Goal: Task Accomplishment & Management: Use online tool/utility

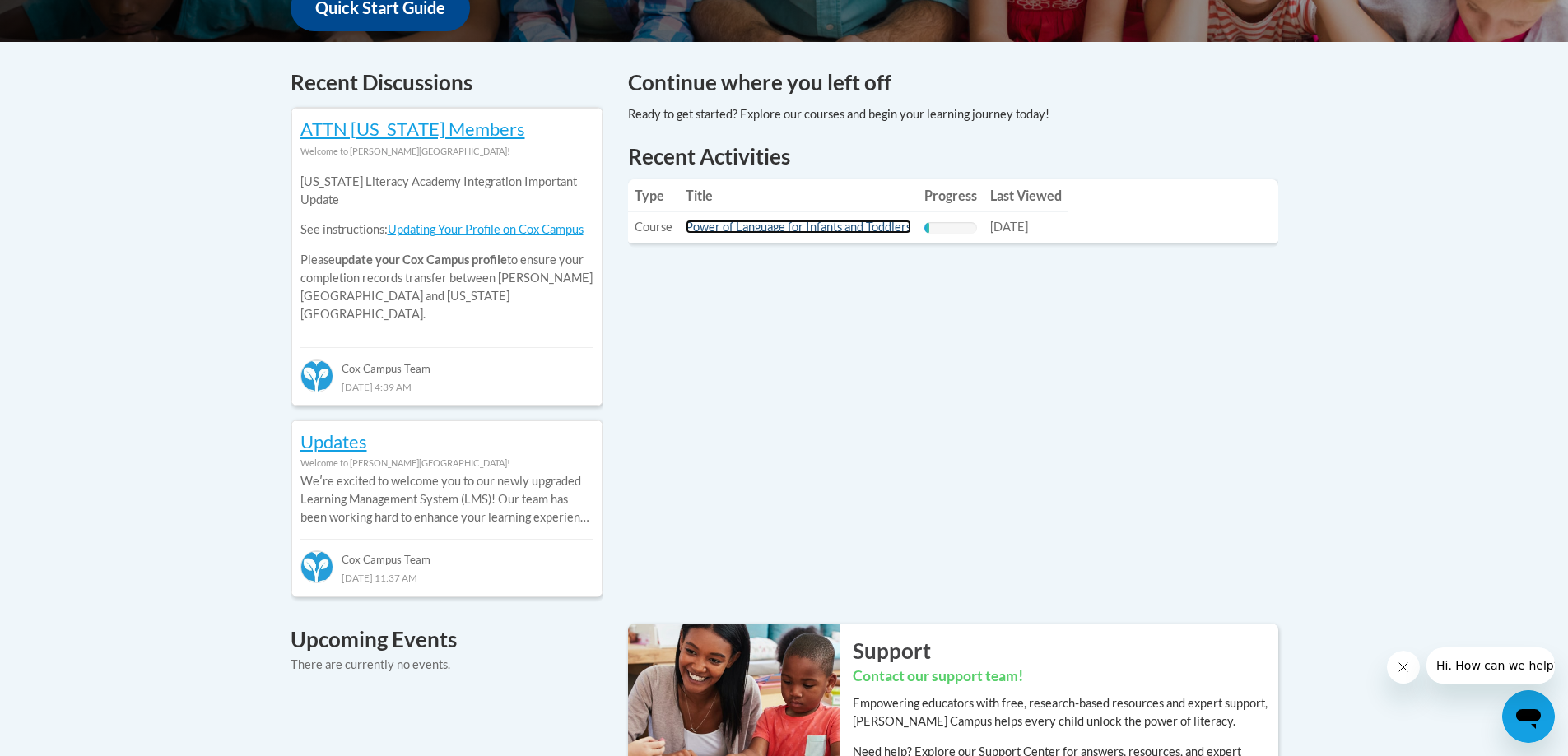
click at [827, 227] on link "Power of Language for Infants and Toddlers" at bounding box center [798, 226] width 226 height 14
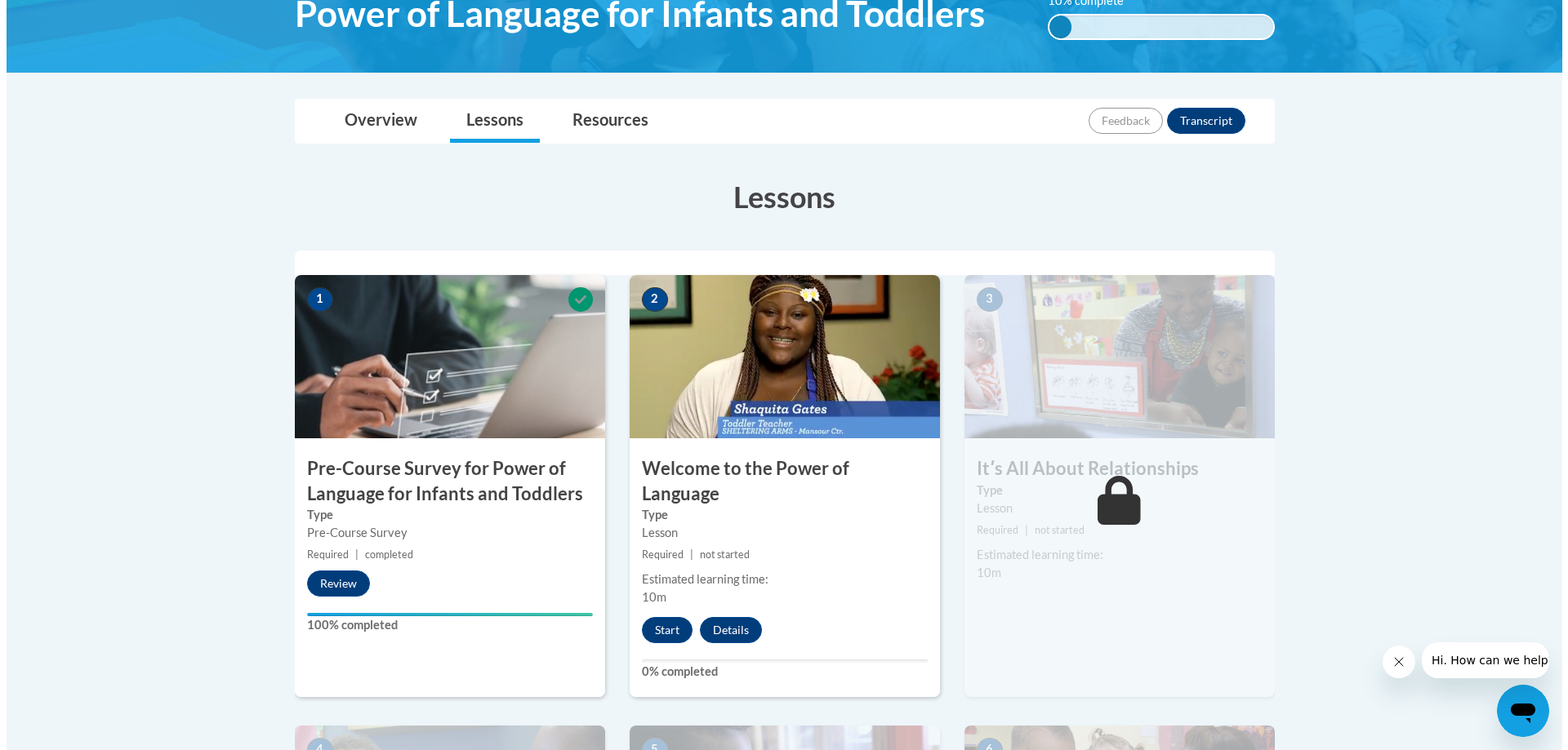
scroll to position [327, 0]
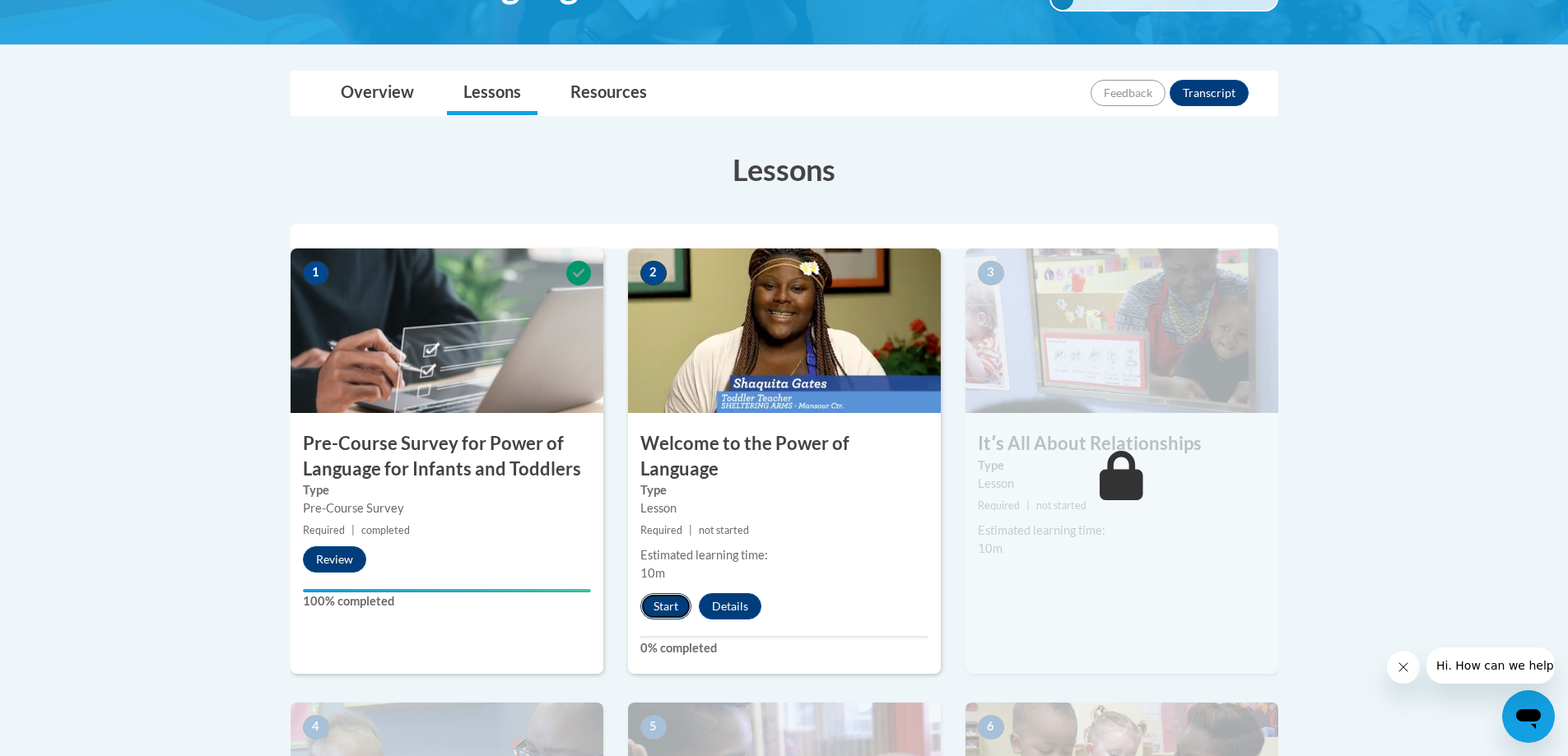
click at [663, 593] on button "Start" at bounding box center [666, 605] width 51 height 26
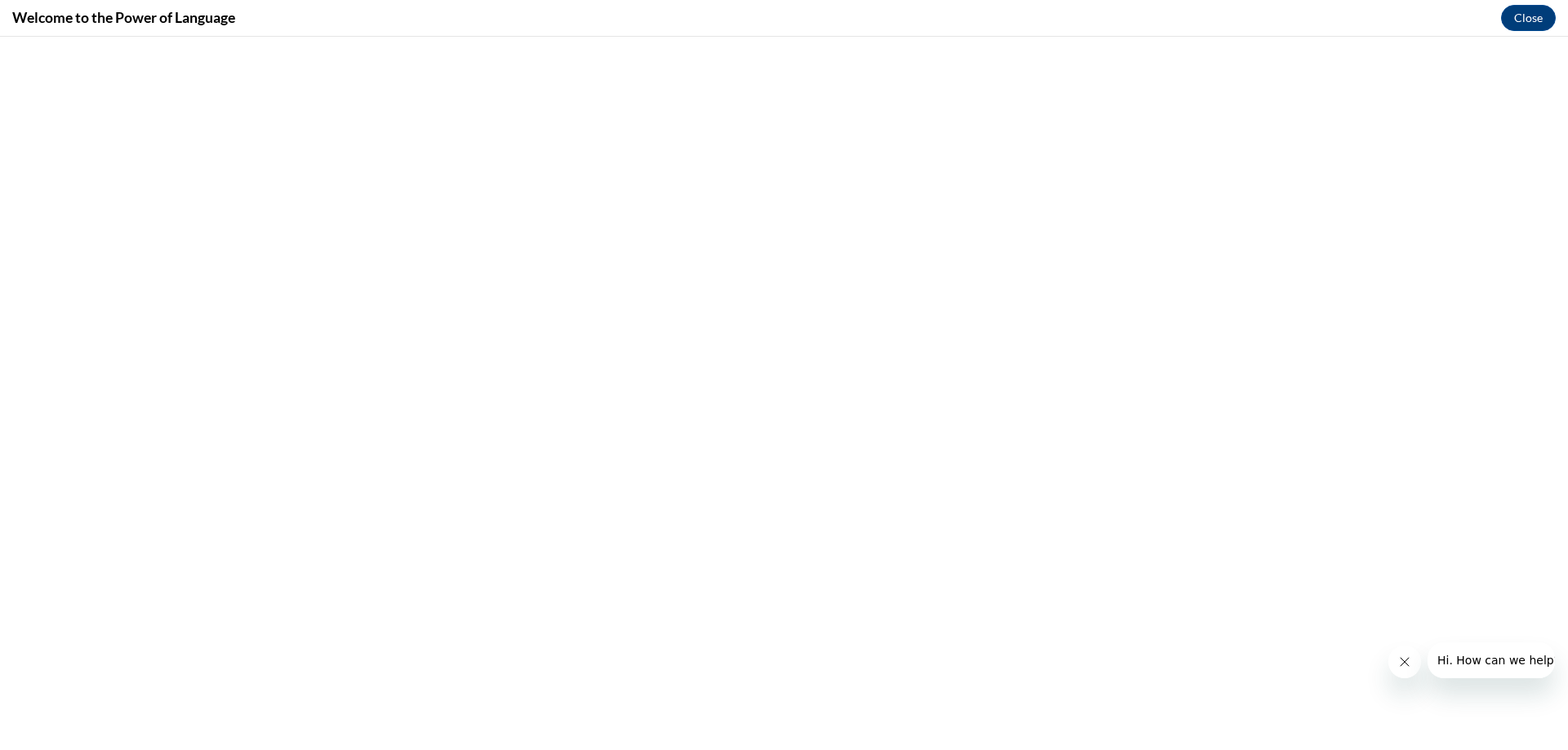
click at [1399, 660] on icon "Close message from company" at bounding box center [1404, 662] width 14 height 13
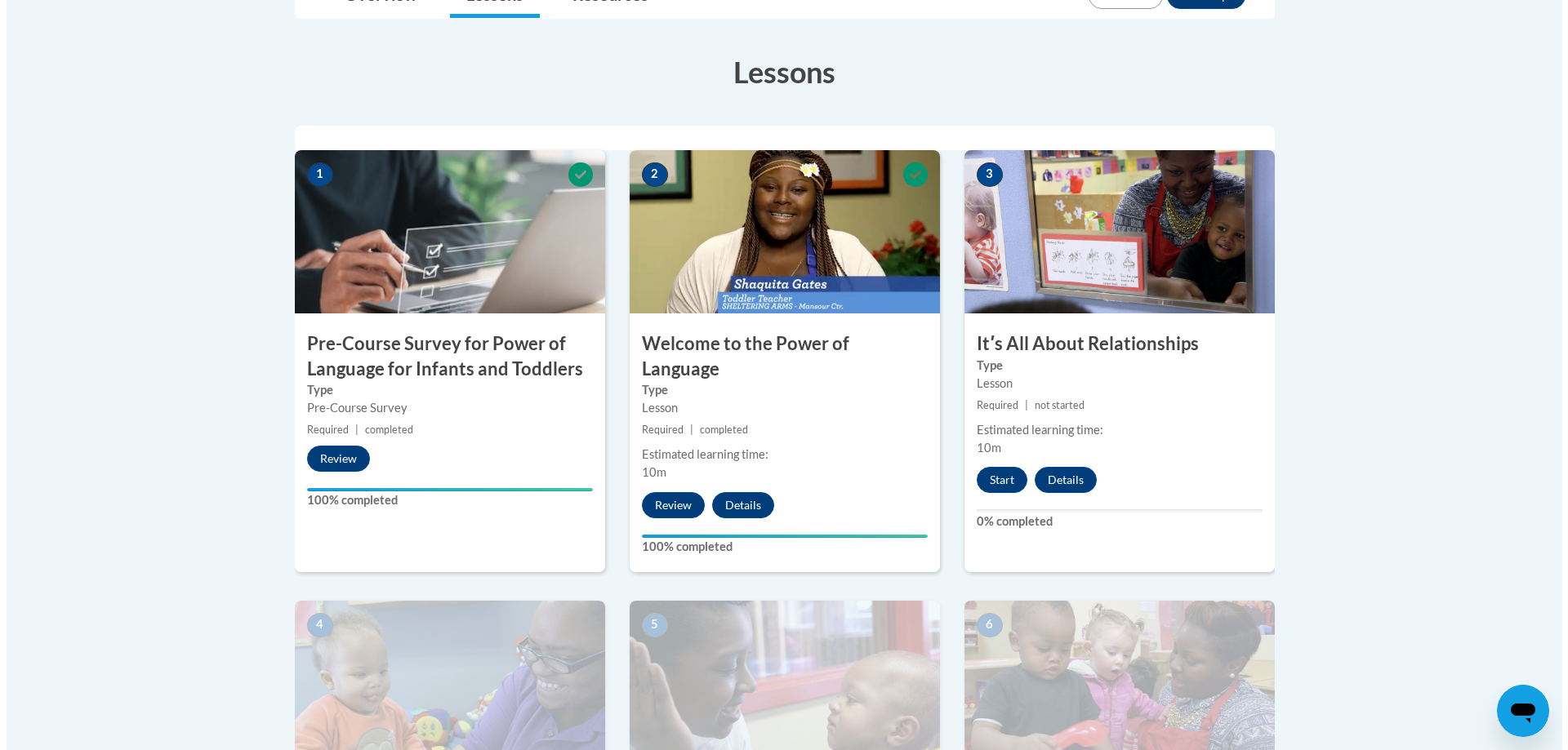
scroll to position [490, 0]
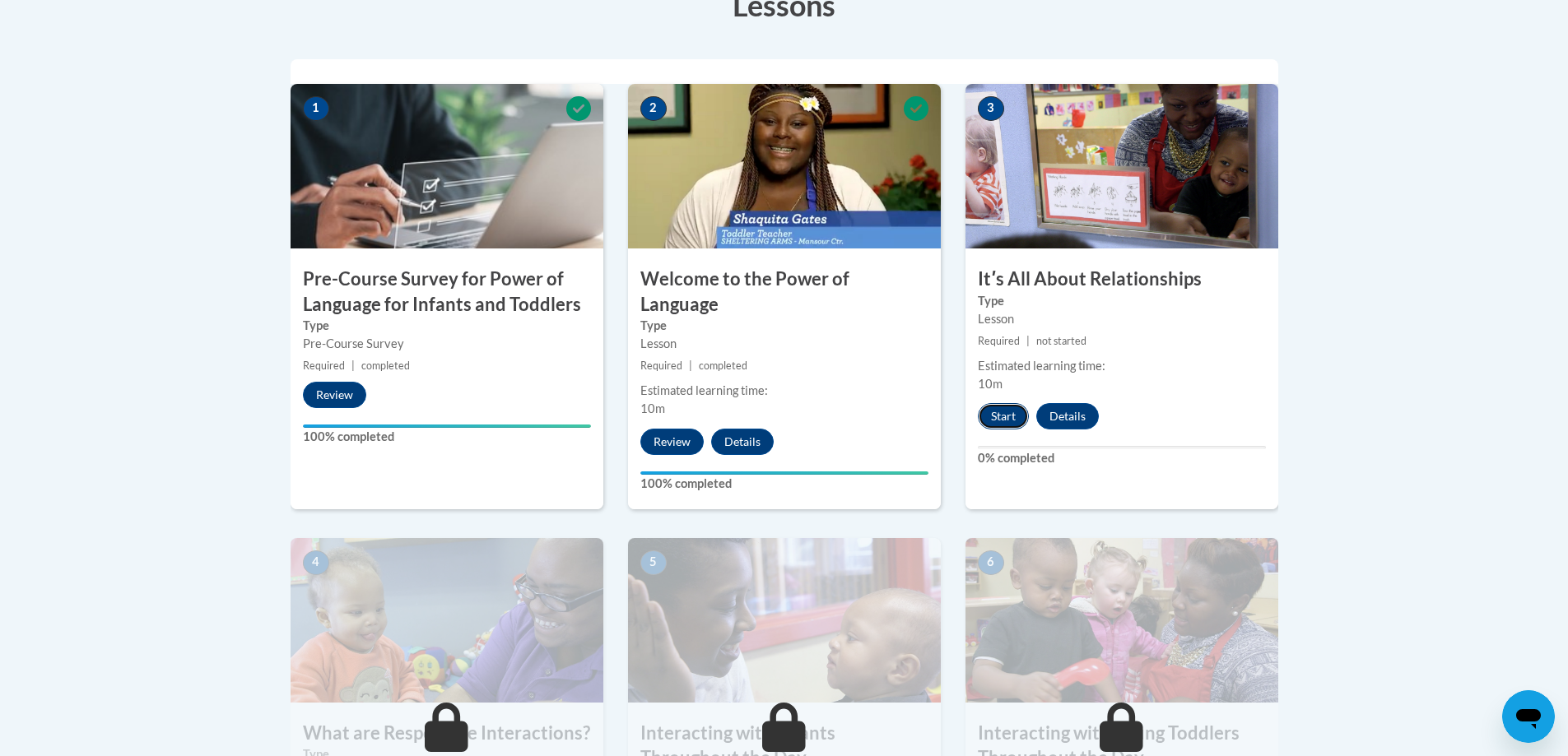
click at [1001, 414] on button "Start" at bounding box center [1003, 416] width 51 height 26
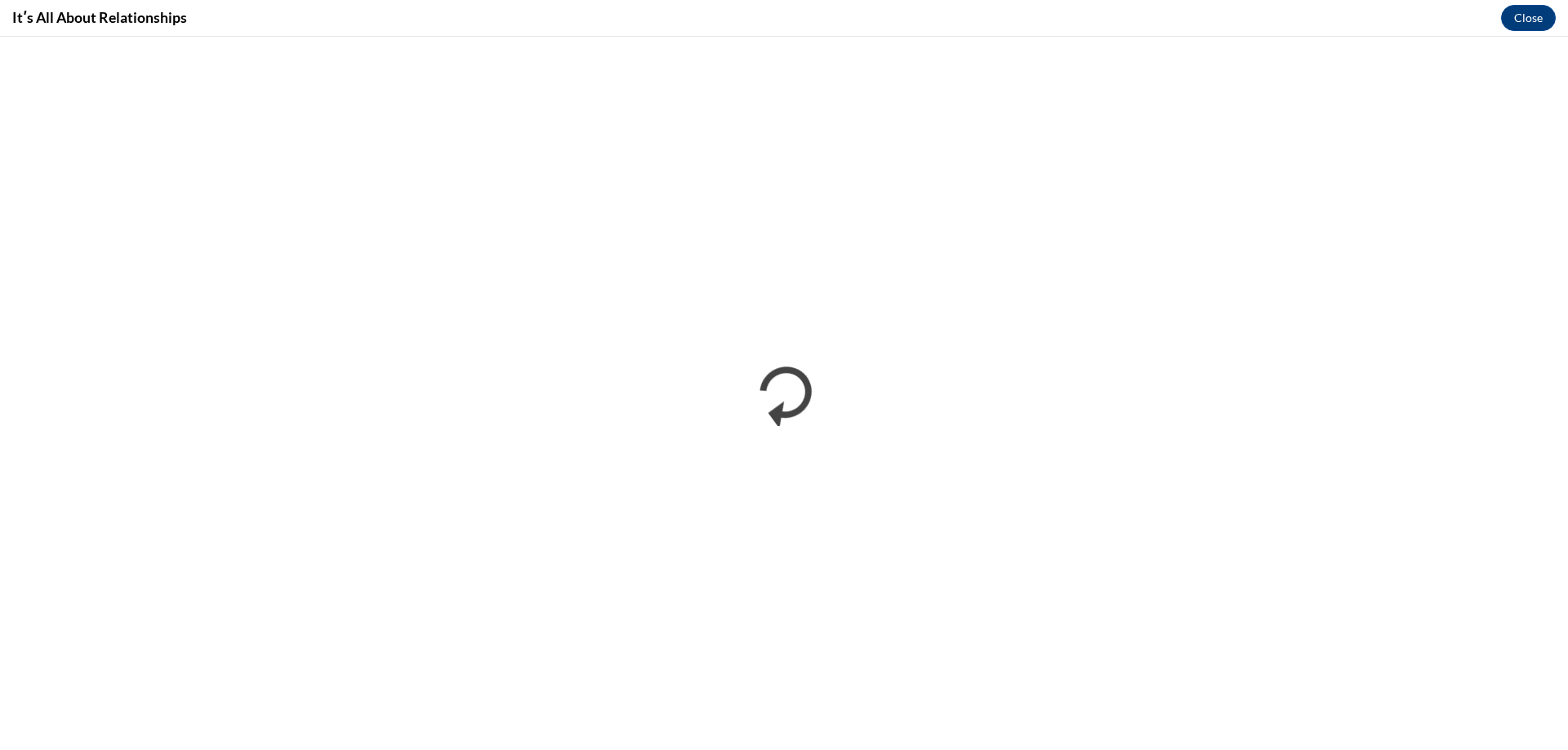
scroll to position [0, 0]
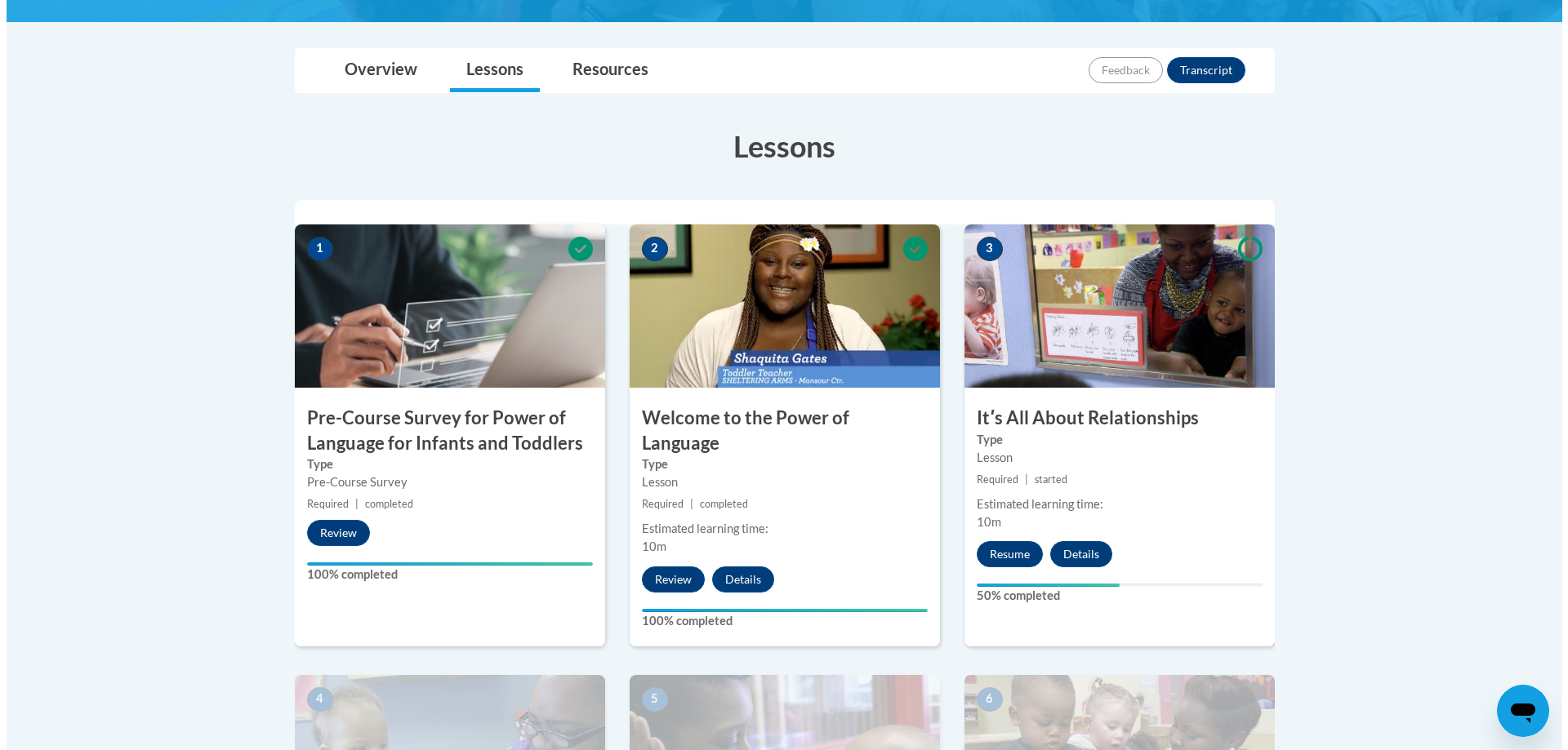
scroll to position [327, 0]
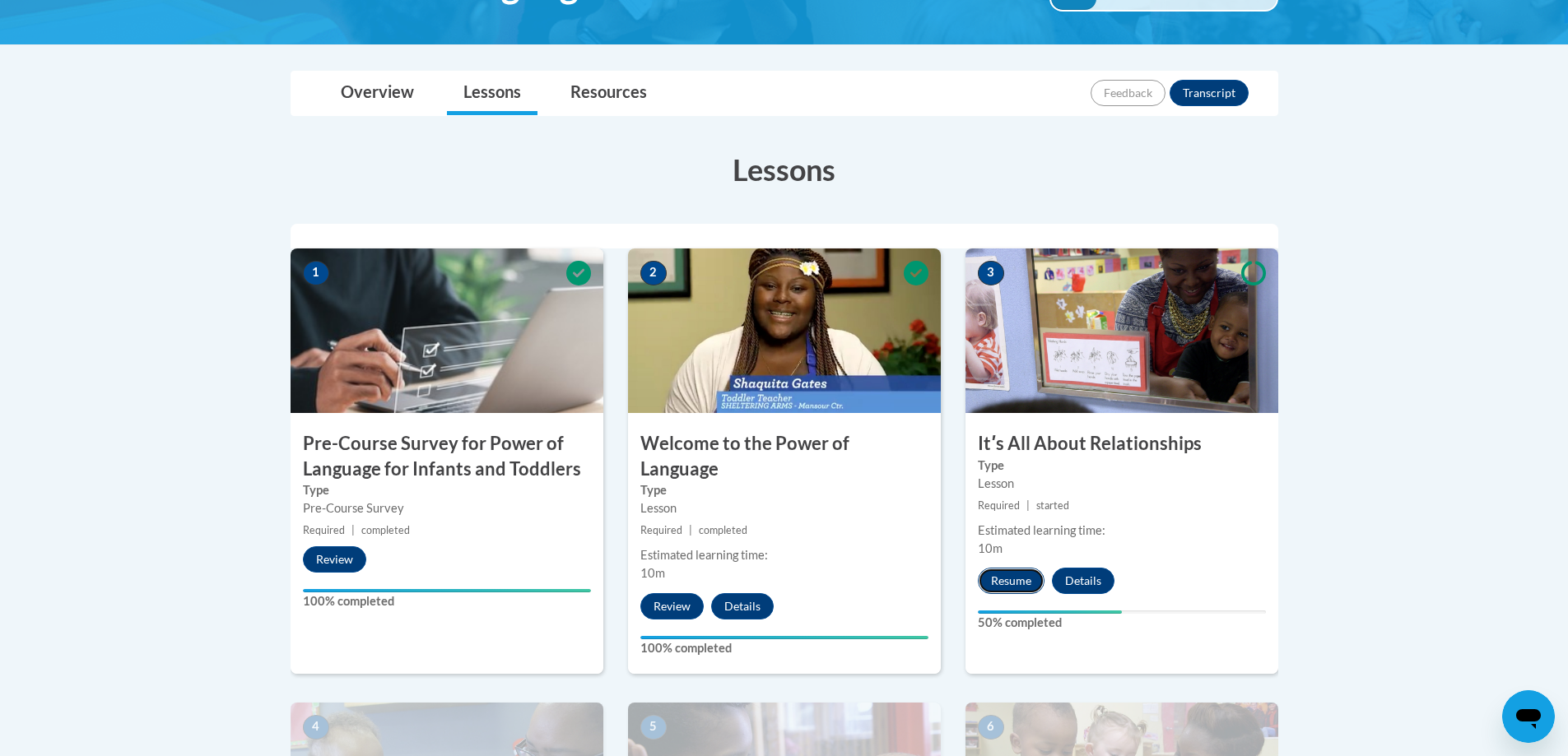
click at [1020, 583] on button "Resume" at bounding box center [1011, 580] width 67 height 26
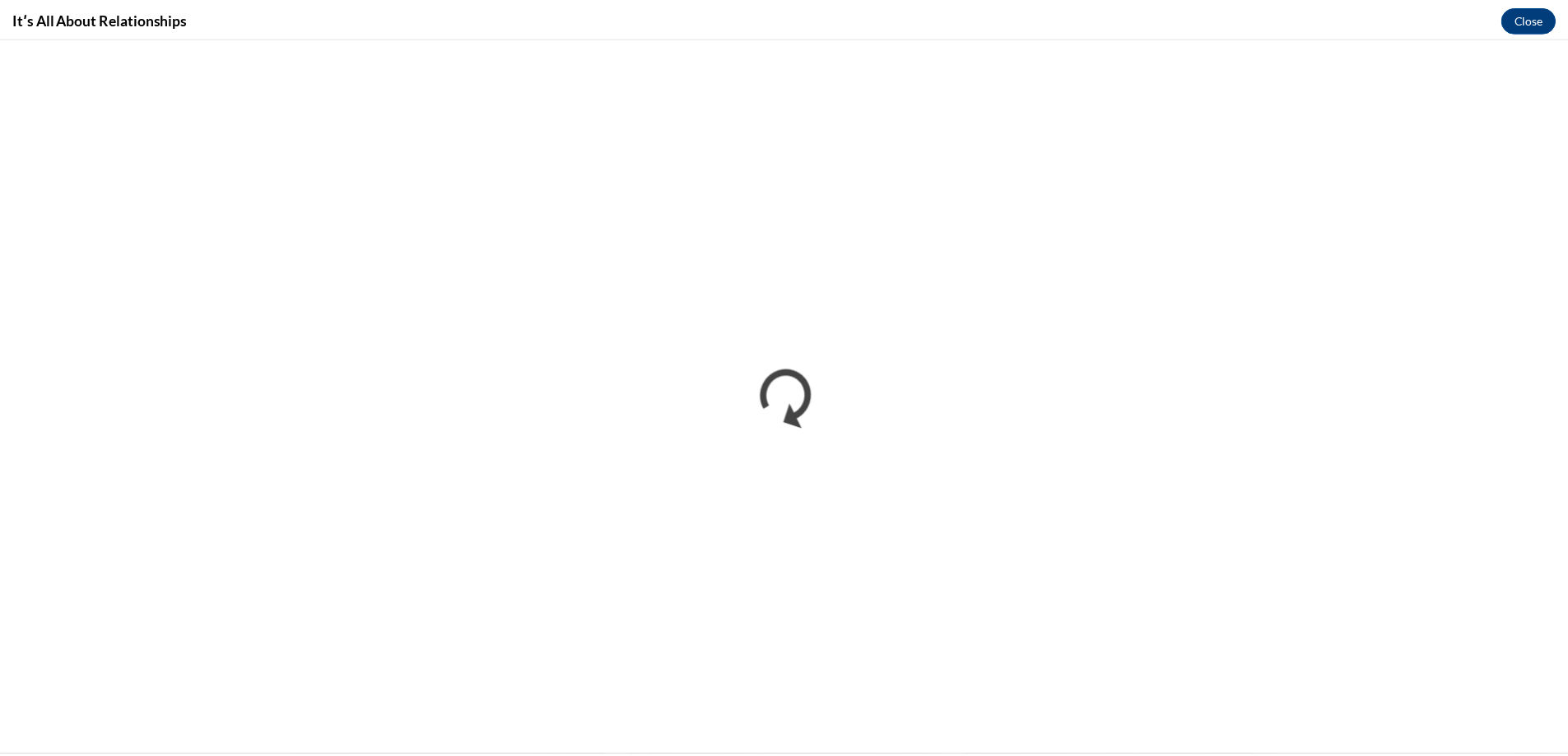
scroll to position [0, 0]
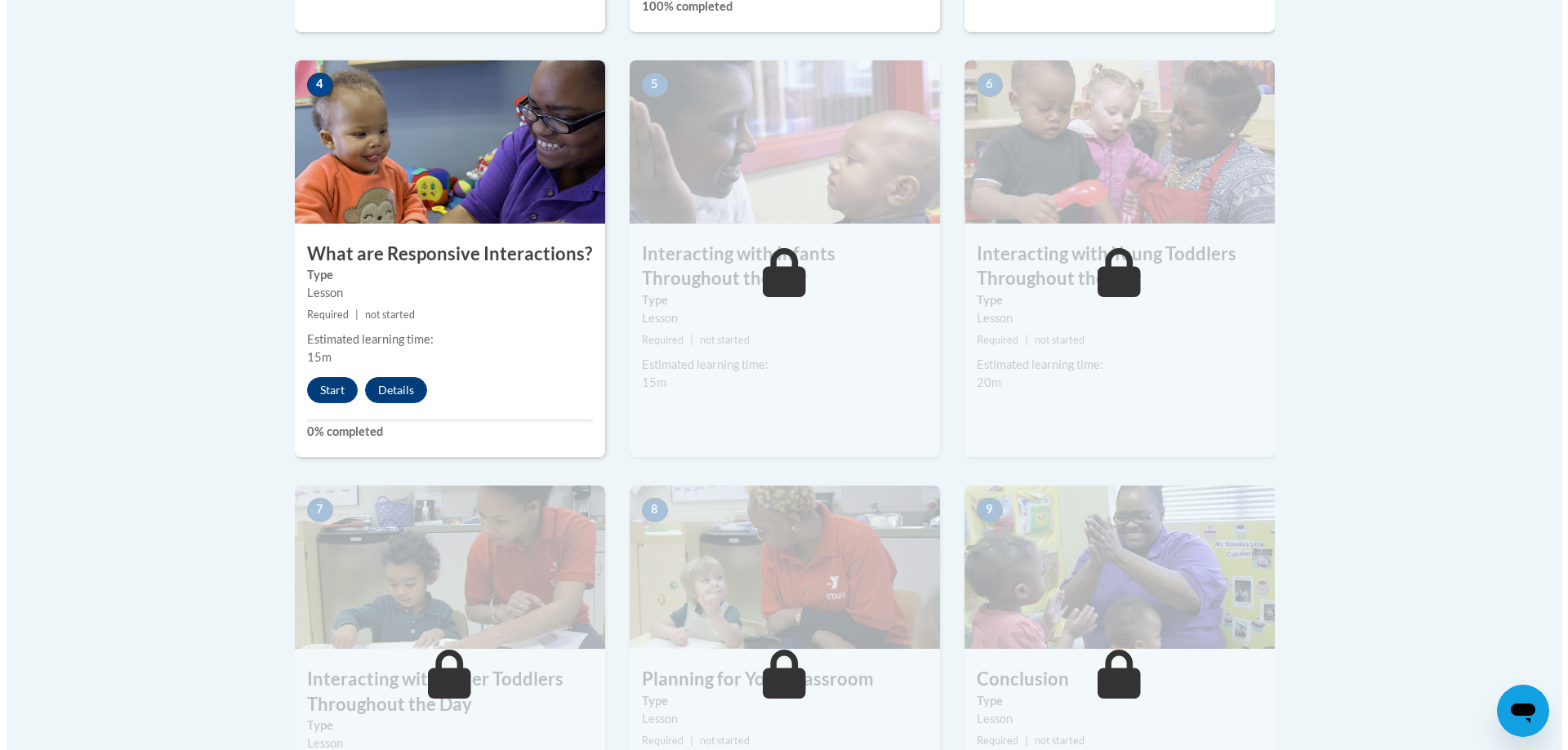
scroll to position [817, 0]
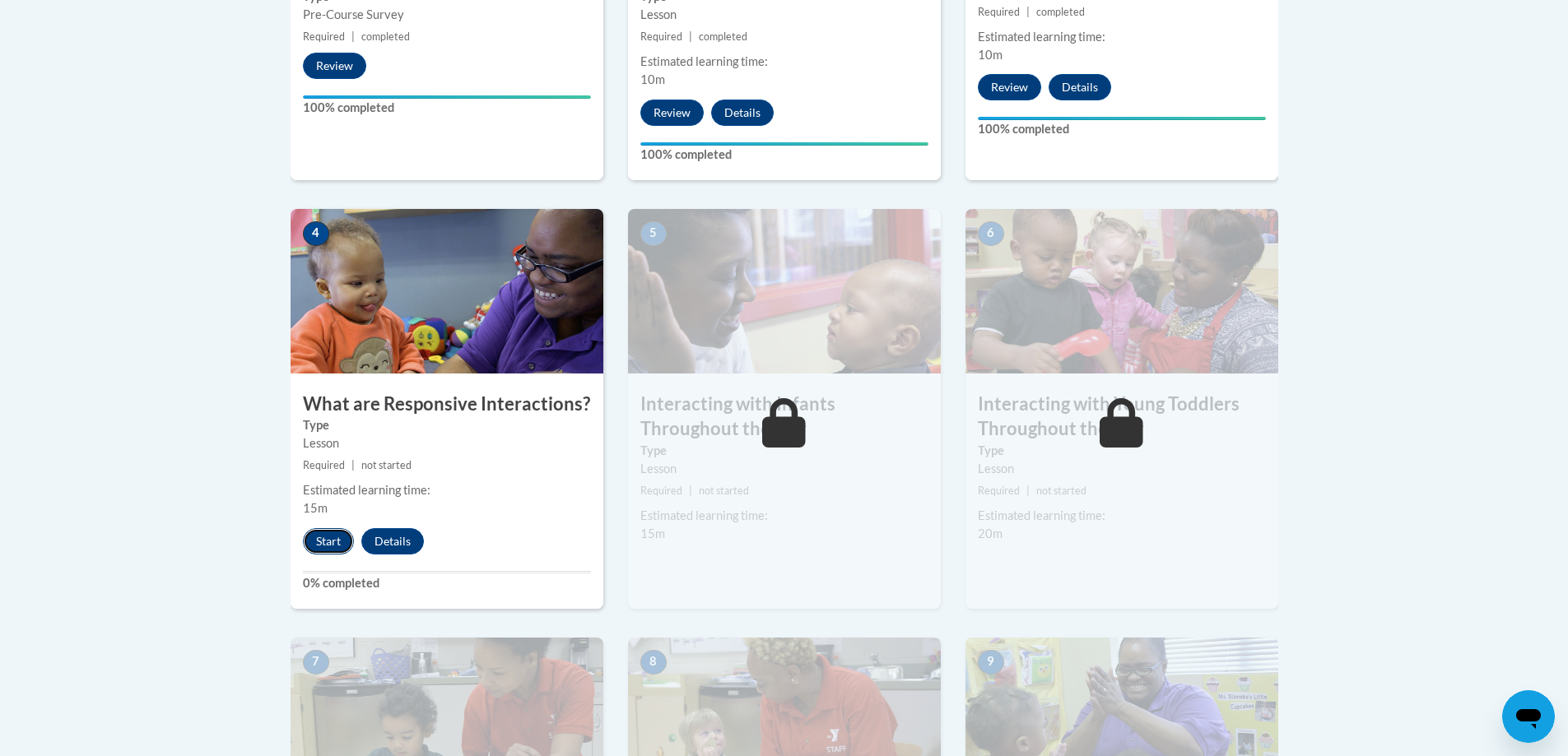
click at [334, 529] on button "Start" at bounding box center [329, 541] width 51 height 26
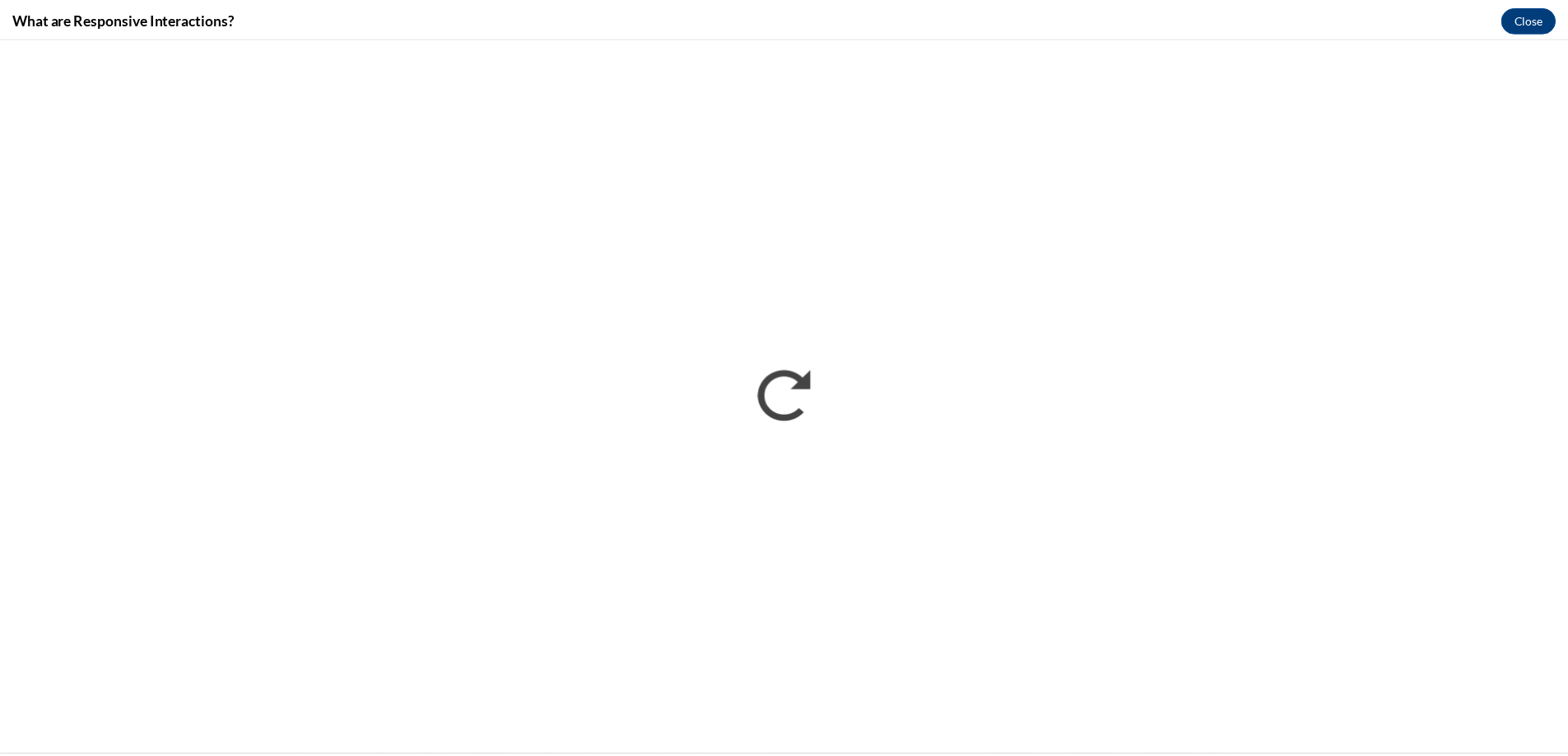
scroll to position [0, 0]
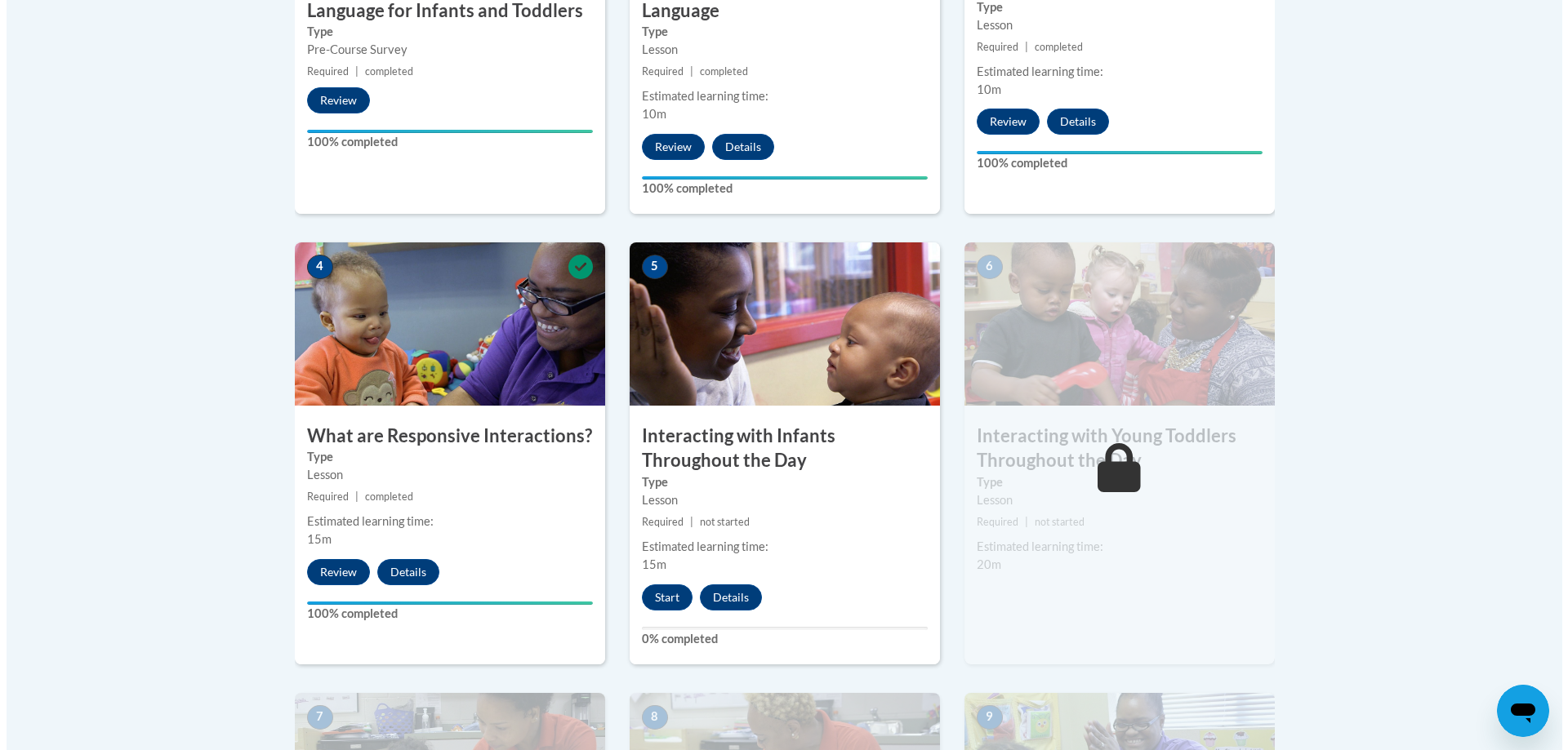
scroll to position [817, 0]
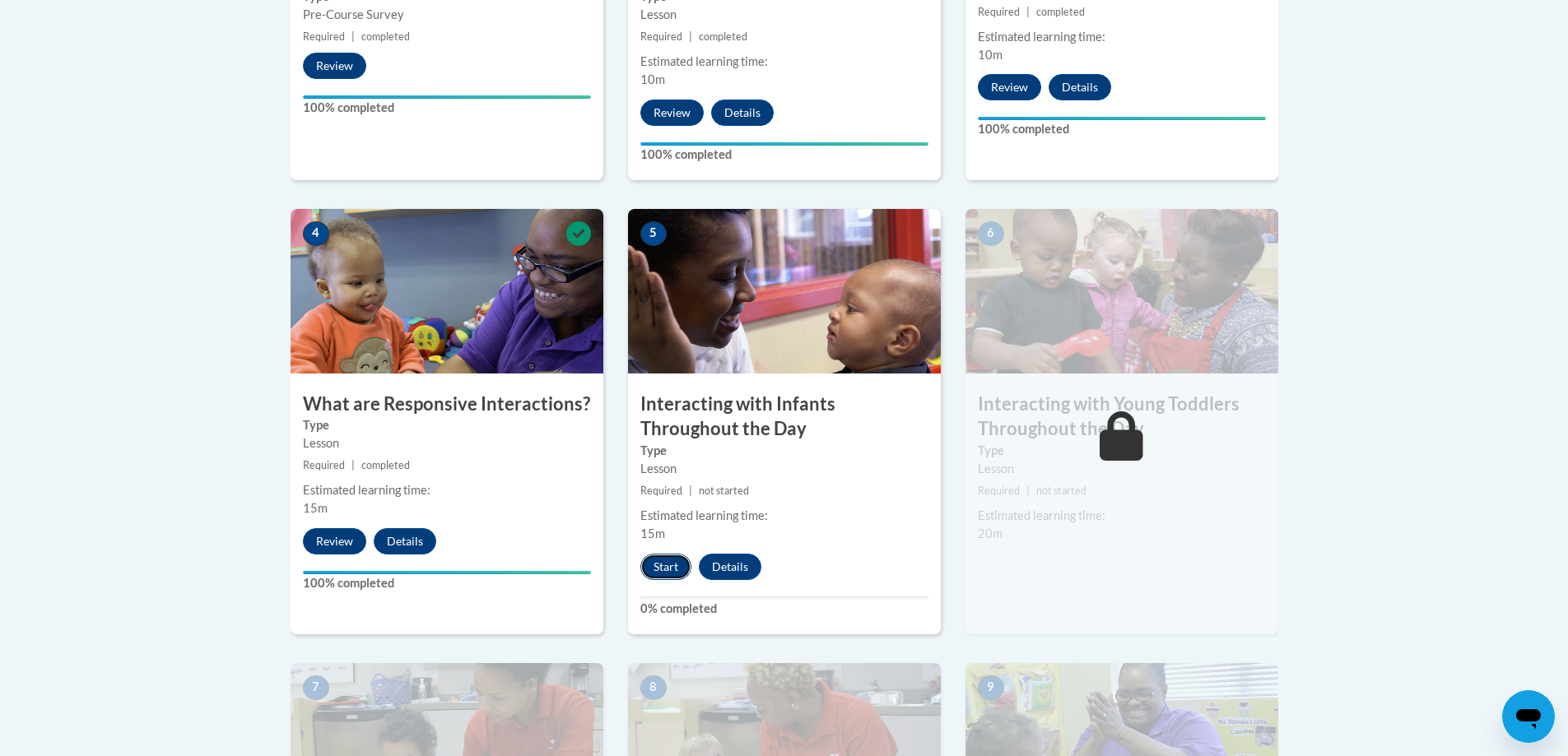
click at [674, 554] on button "Start" at bounding box center [666, 567] width 51 height 26
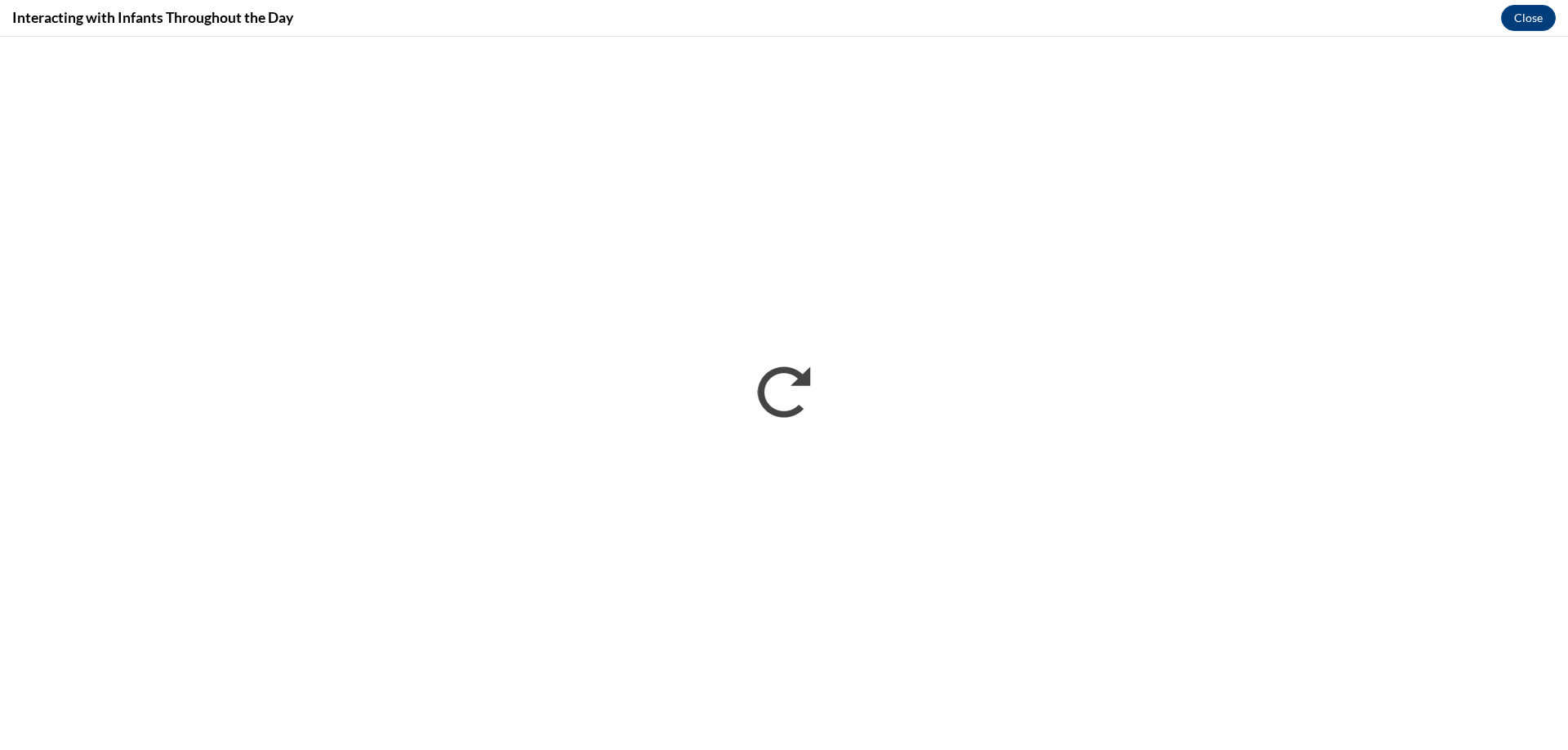
scroll to position [0, 0]
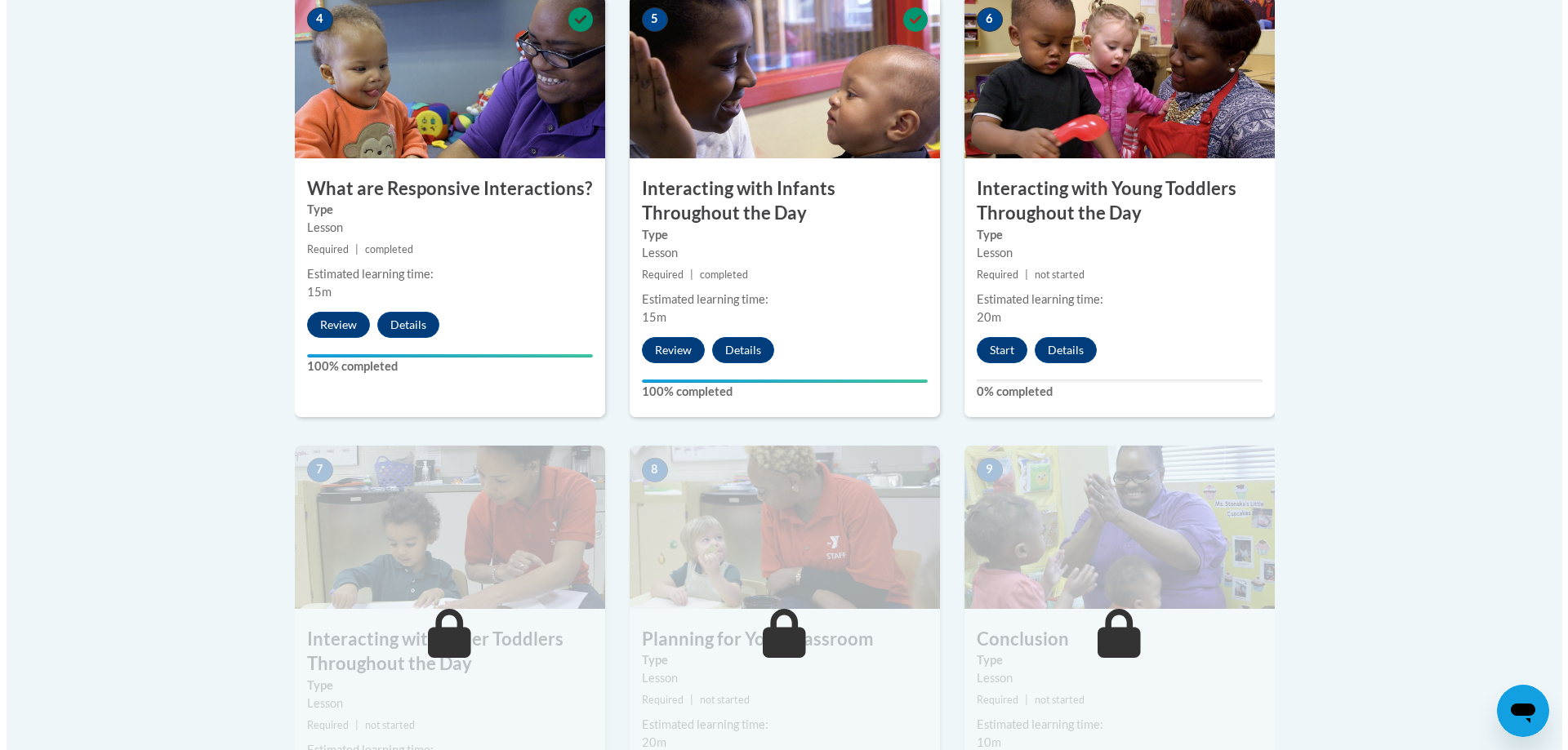
scroll to position [979, 0]
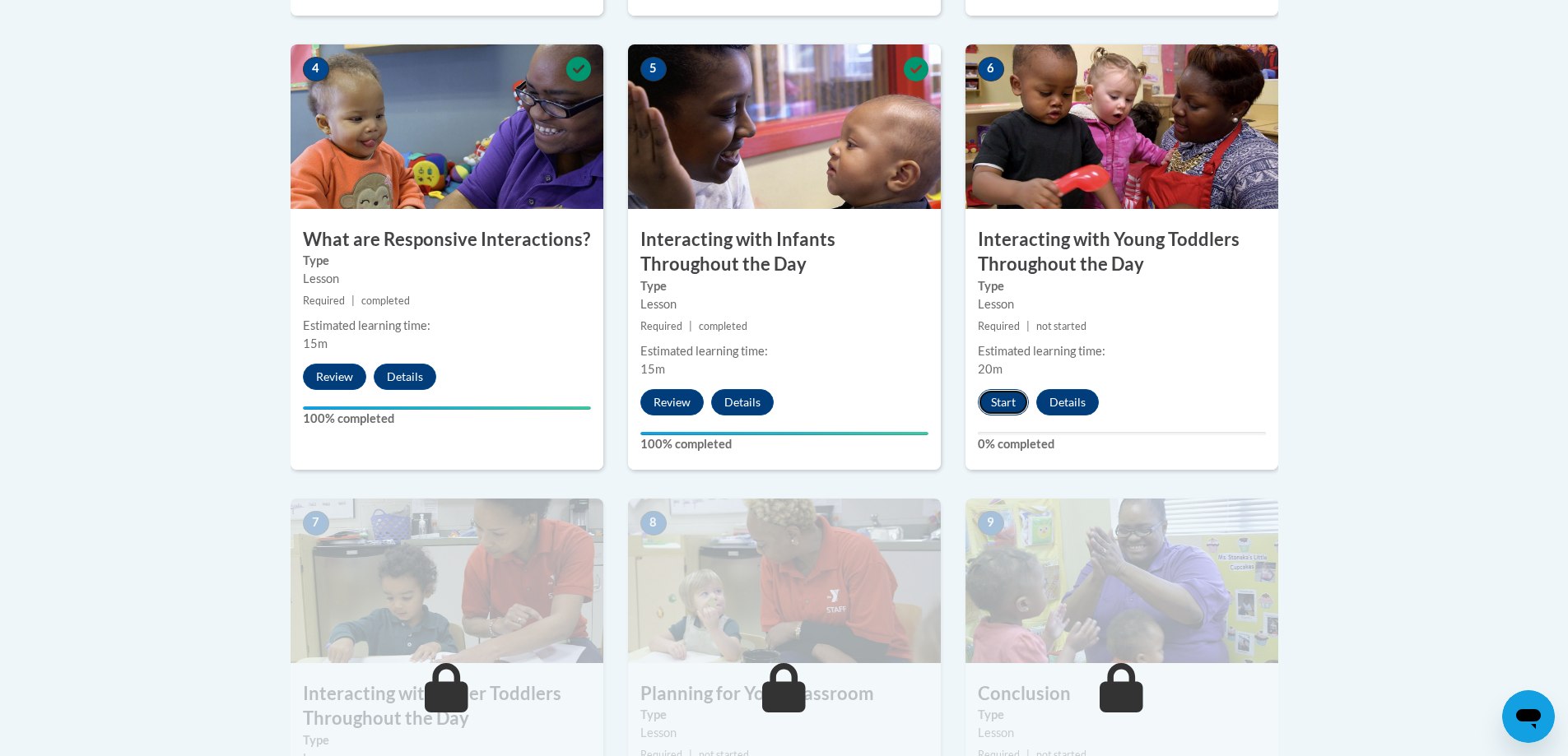
click at [993, 389] on button "Start" at bounding box center [1003, 401] width 51 height 26
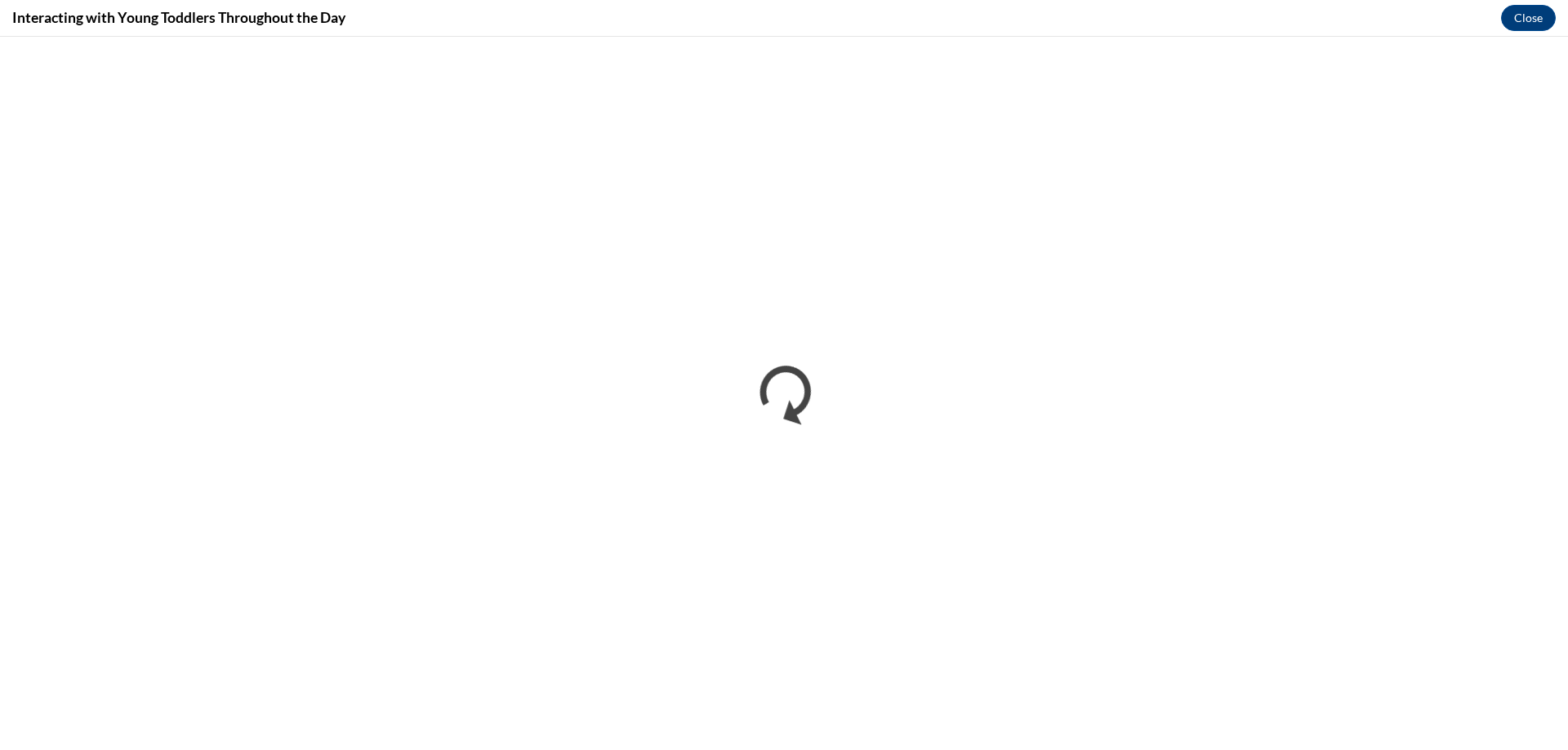
scroll to position [0, 0]
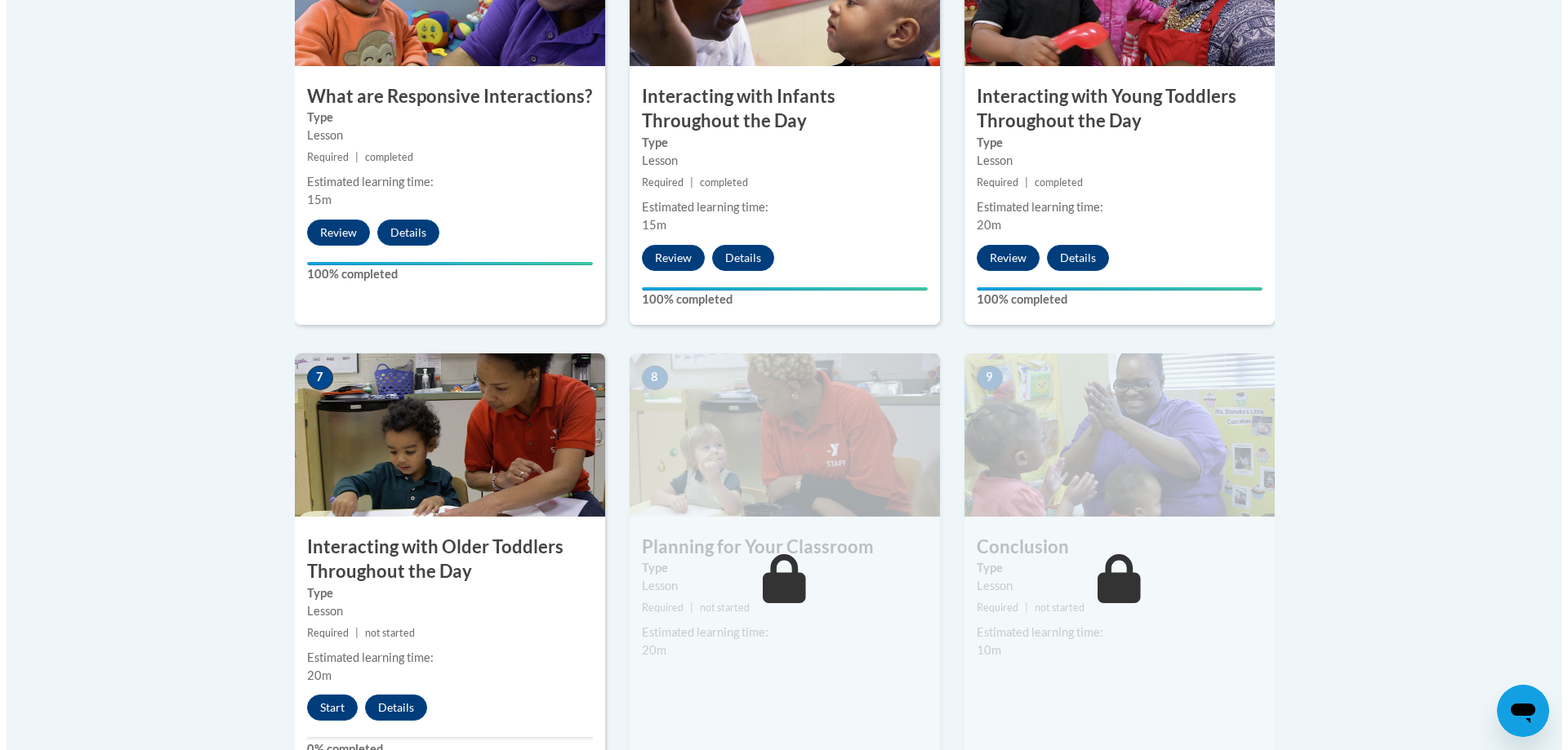
scroll to position [1142, 0]
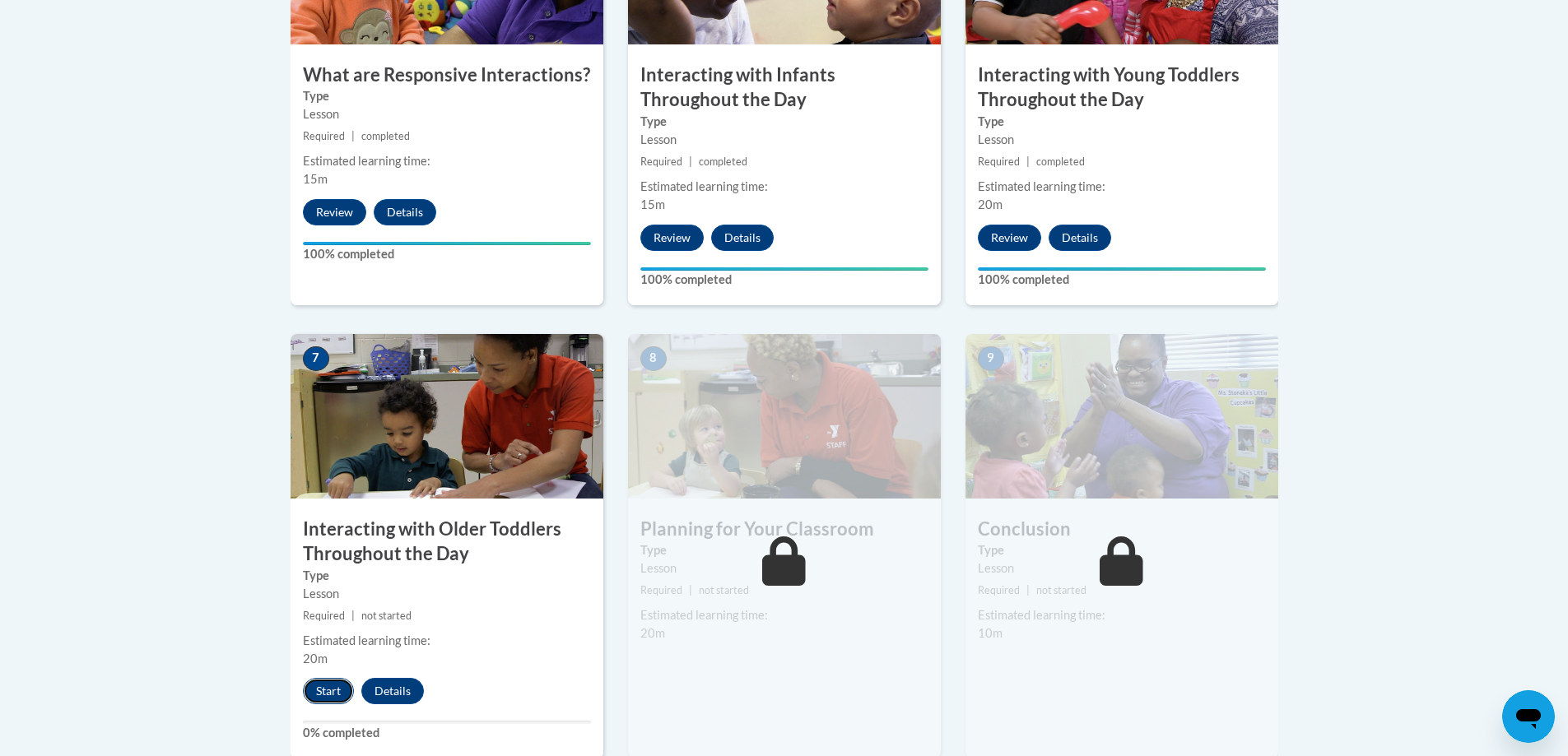
click at [340, 678] on button "Start" at bounding box center [329, 691] width 51 height 26
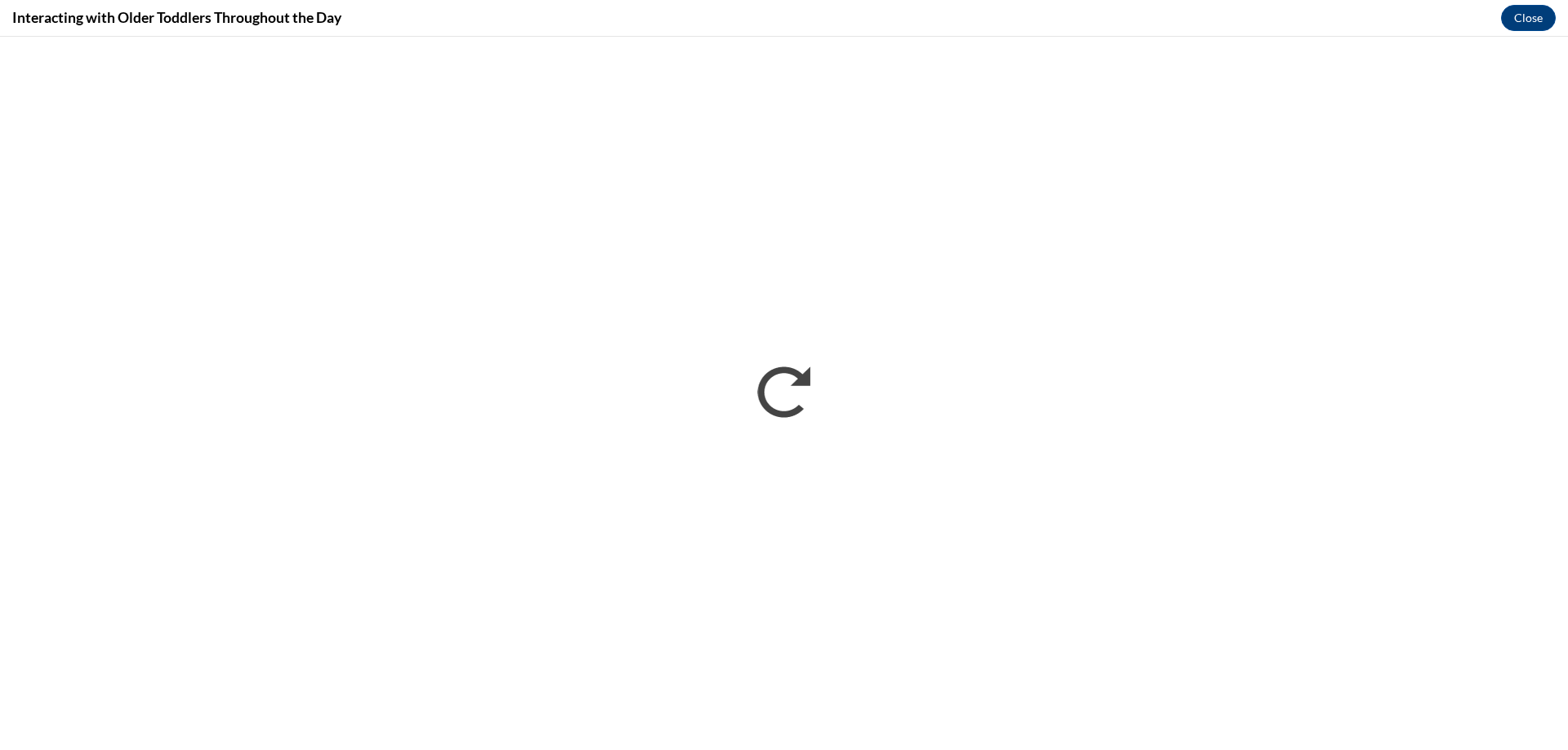
scroll to position [0, 0]
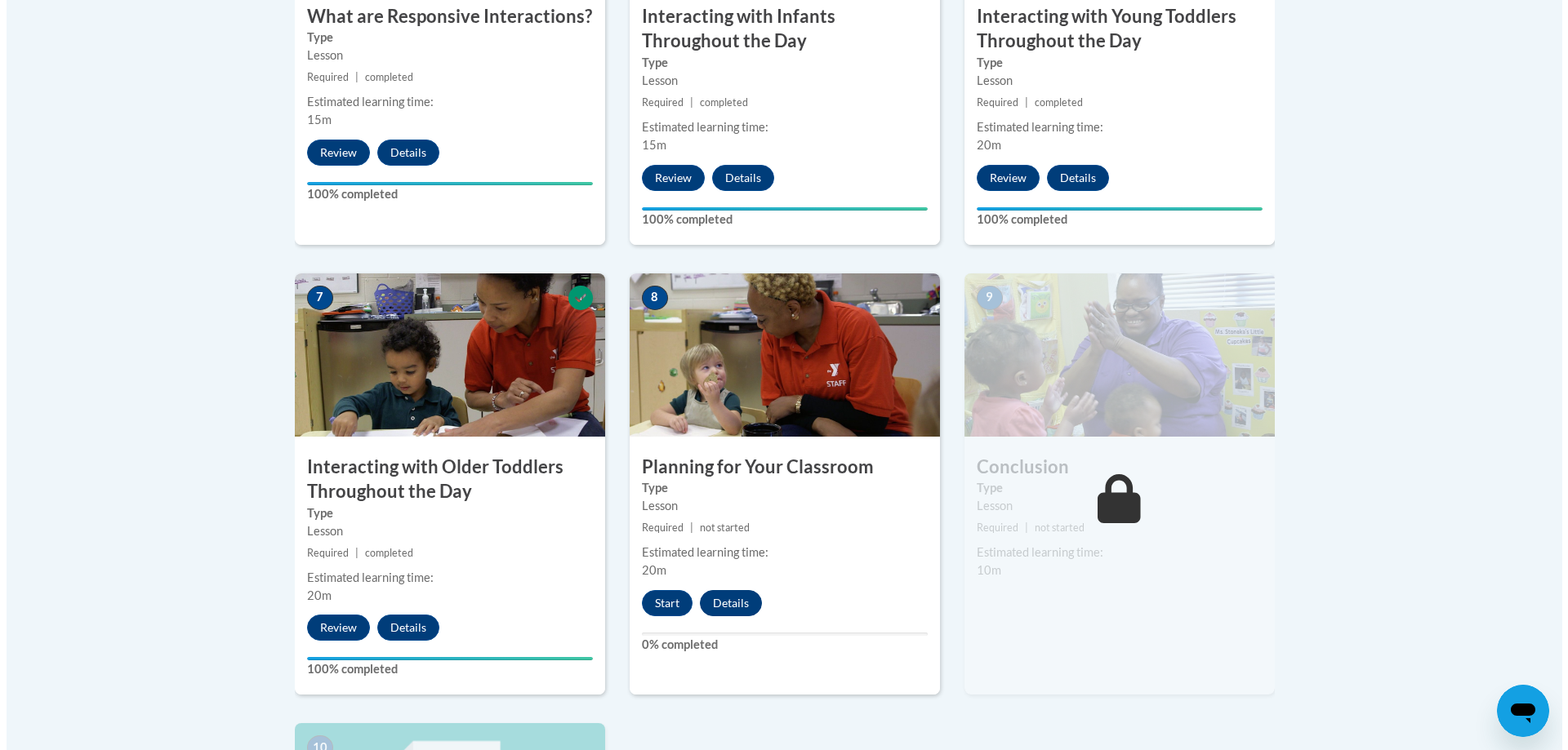
scroll to position [1224, 0]
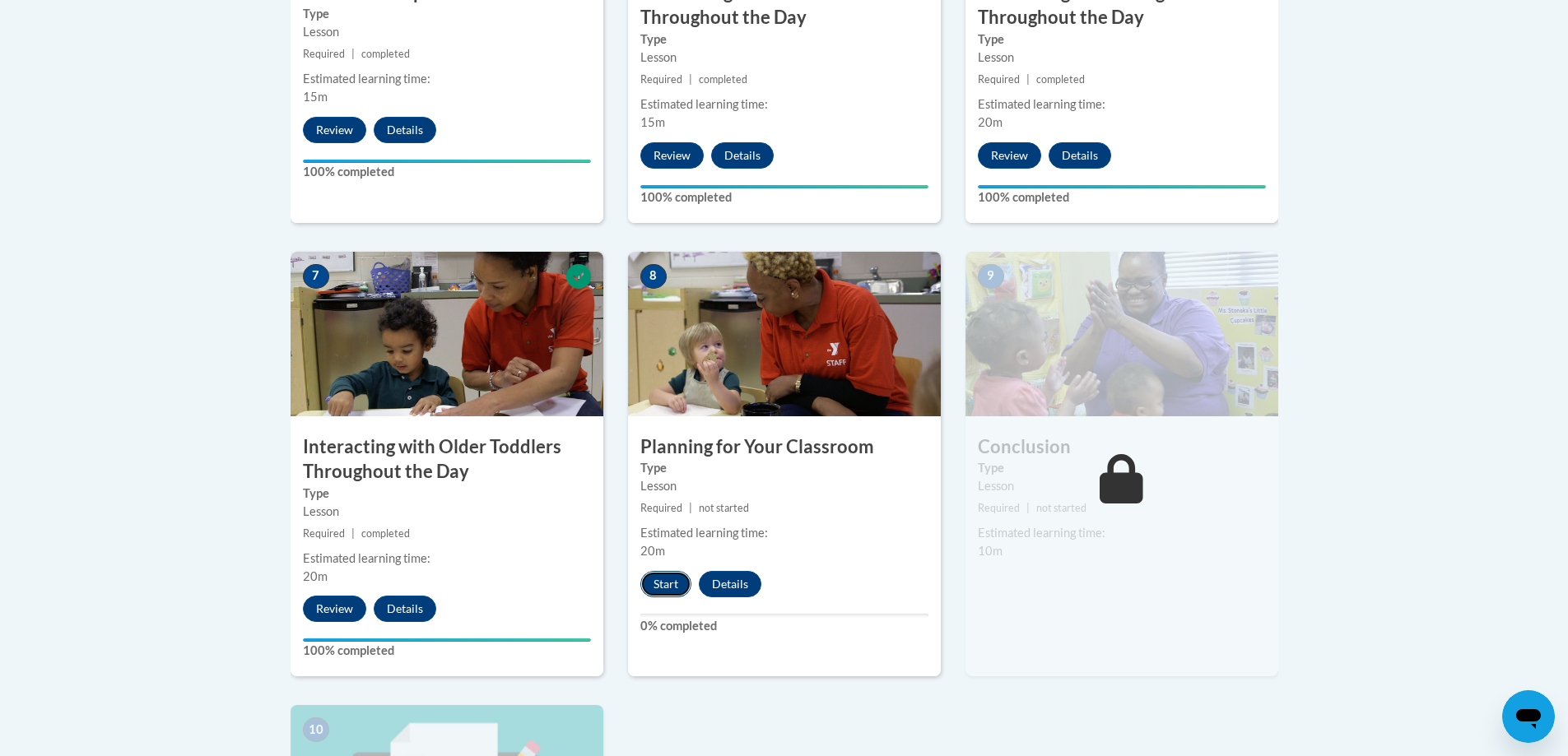
click at [668, 571] on button "Start" at bounding box center [666, 584] width 51 height 26
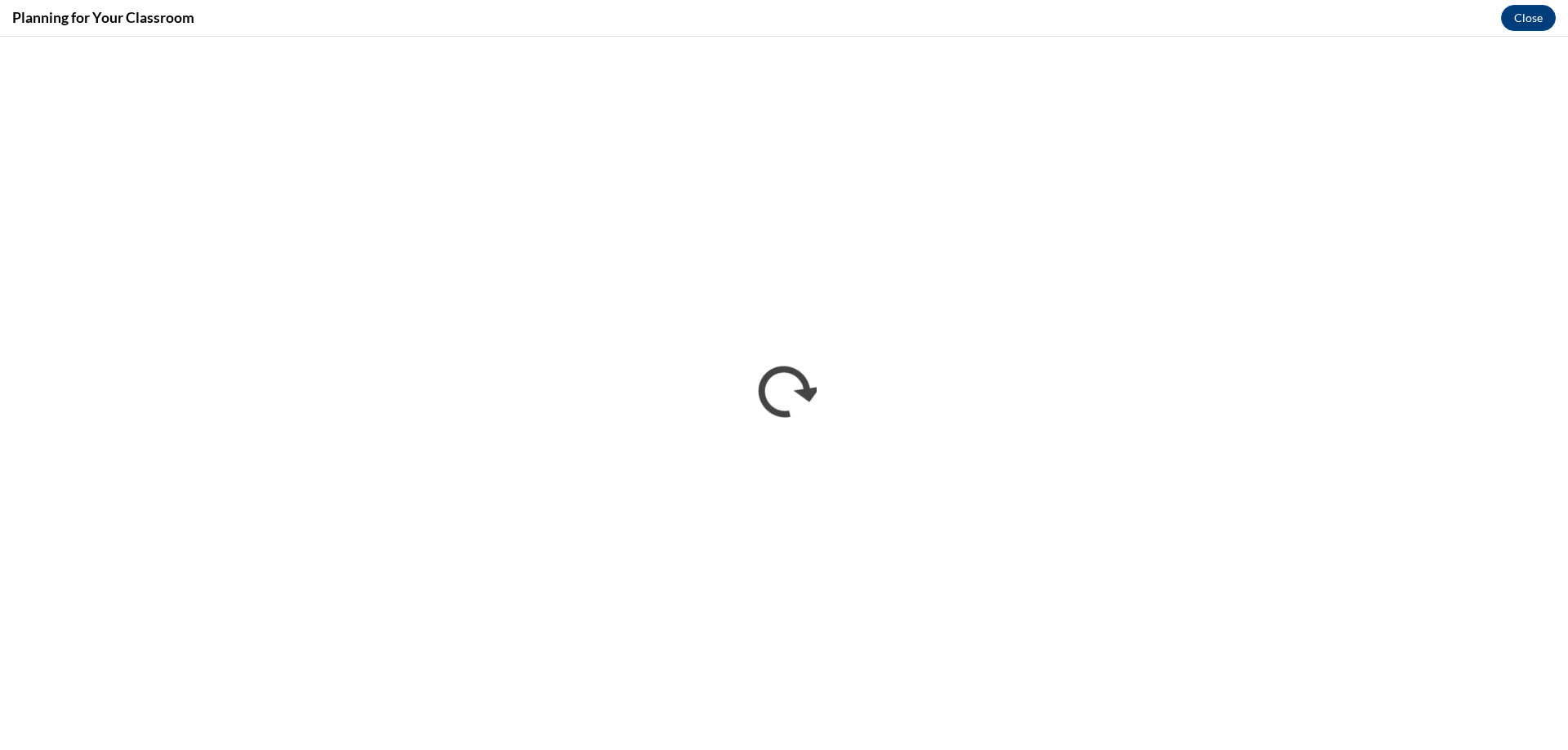
scroll to position [0, 0]
